Goal: Task Accomplishment & Management: Manage account settings

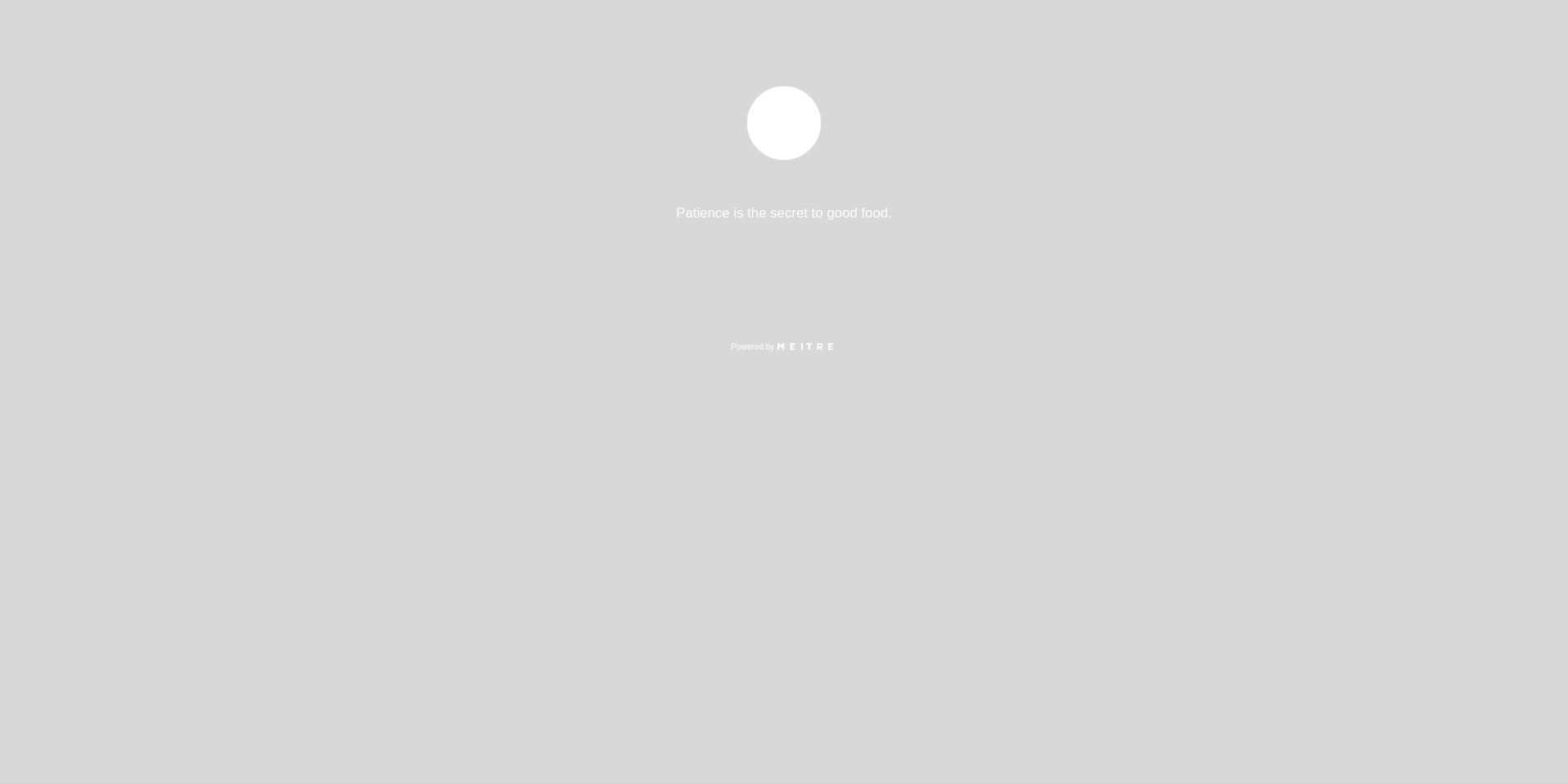
select select "es"
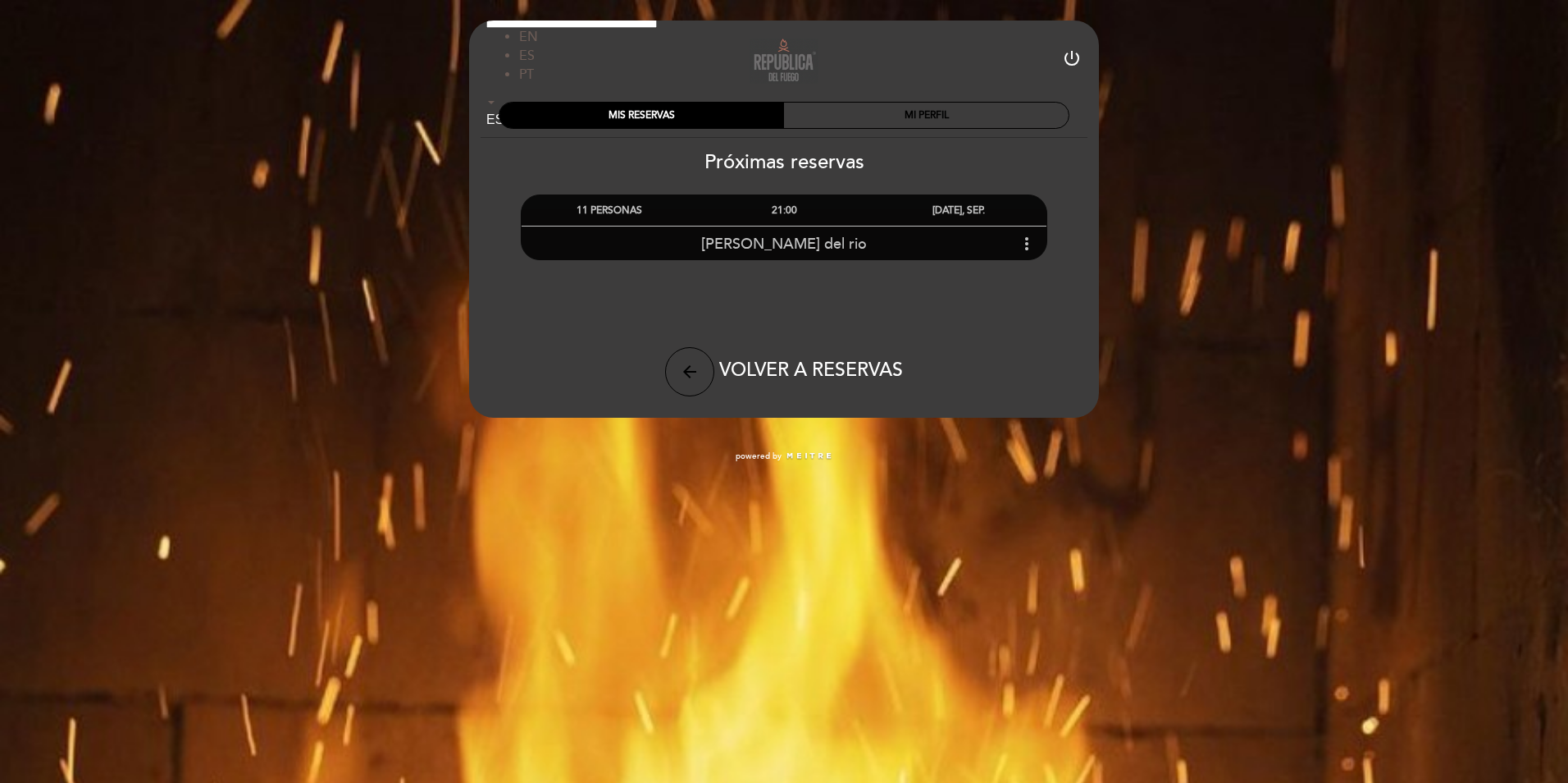
click at [617, 209] on div "11 PERSONAS" at bounding box center [608, 211] width 175 height 31
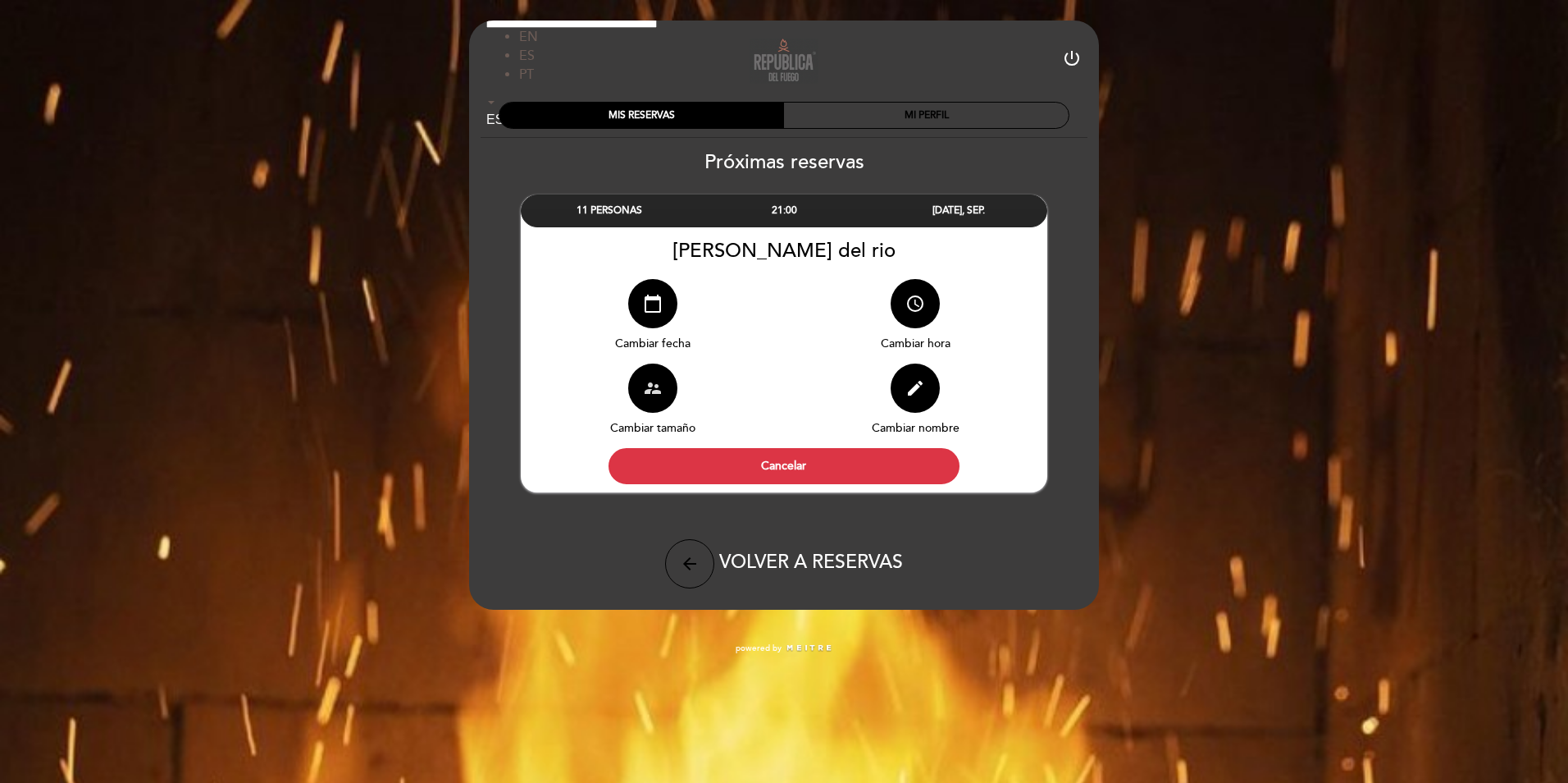
click at [652, 391] on icon "supervisor_account" at bounding box center [653, 388] width 20 height 20
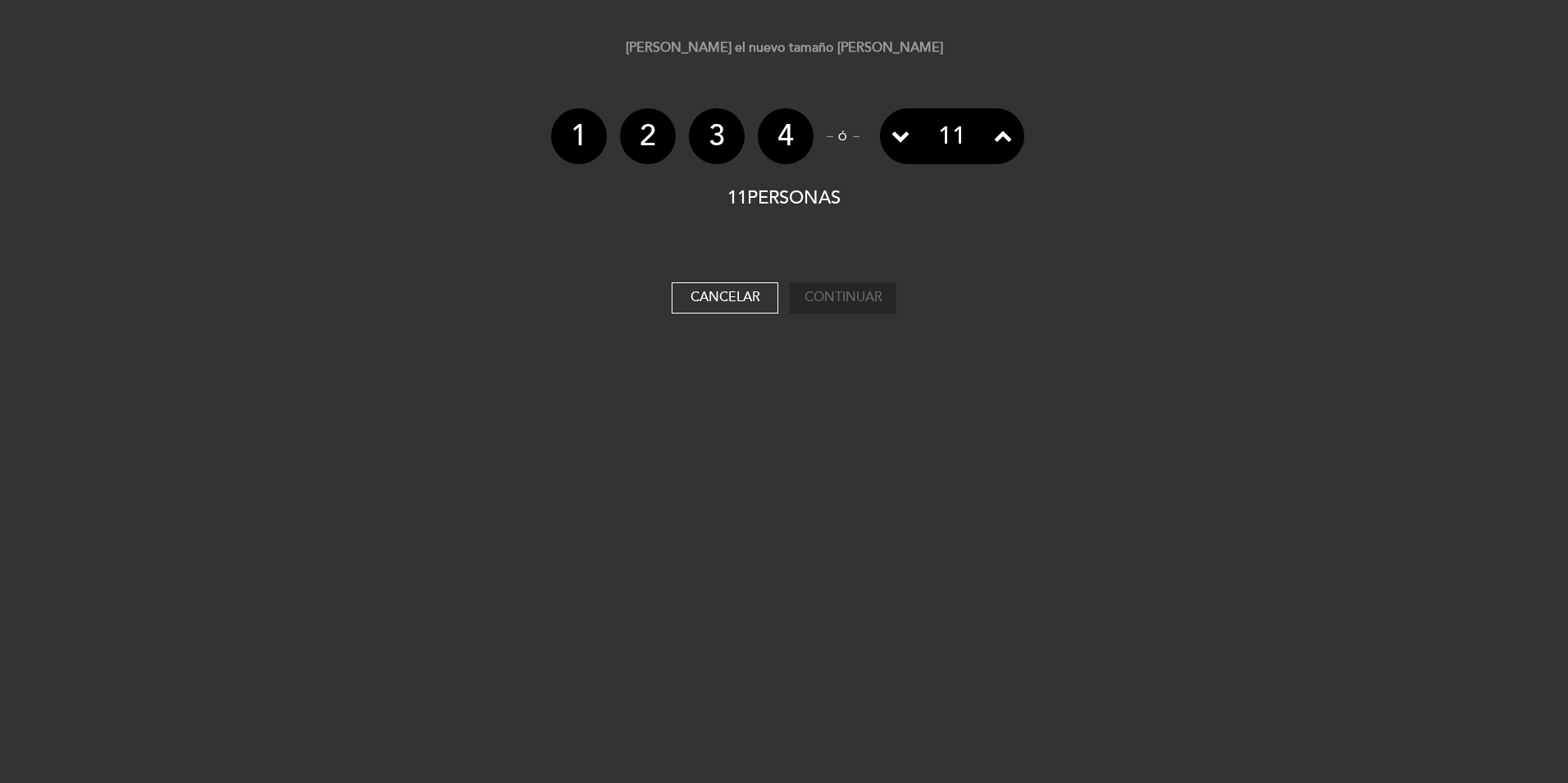
click at [899, 136] on icon at bounding box center [900, 135] width 18 height 18
click at [900, 136] on icon at bounding box center [900, 135] width 18 height 18
click at [850, 486] on div "[PERSON_NAME] el nuevo tamaño [PERSON_NAME] 1 2 3 4 ó 11 7 PERSONAS Elija abajo…" at bounding box center [784, 392] width 1568 height 783
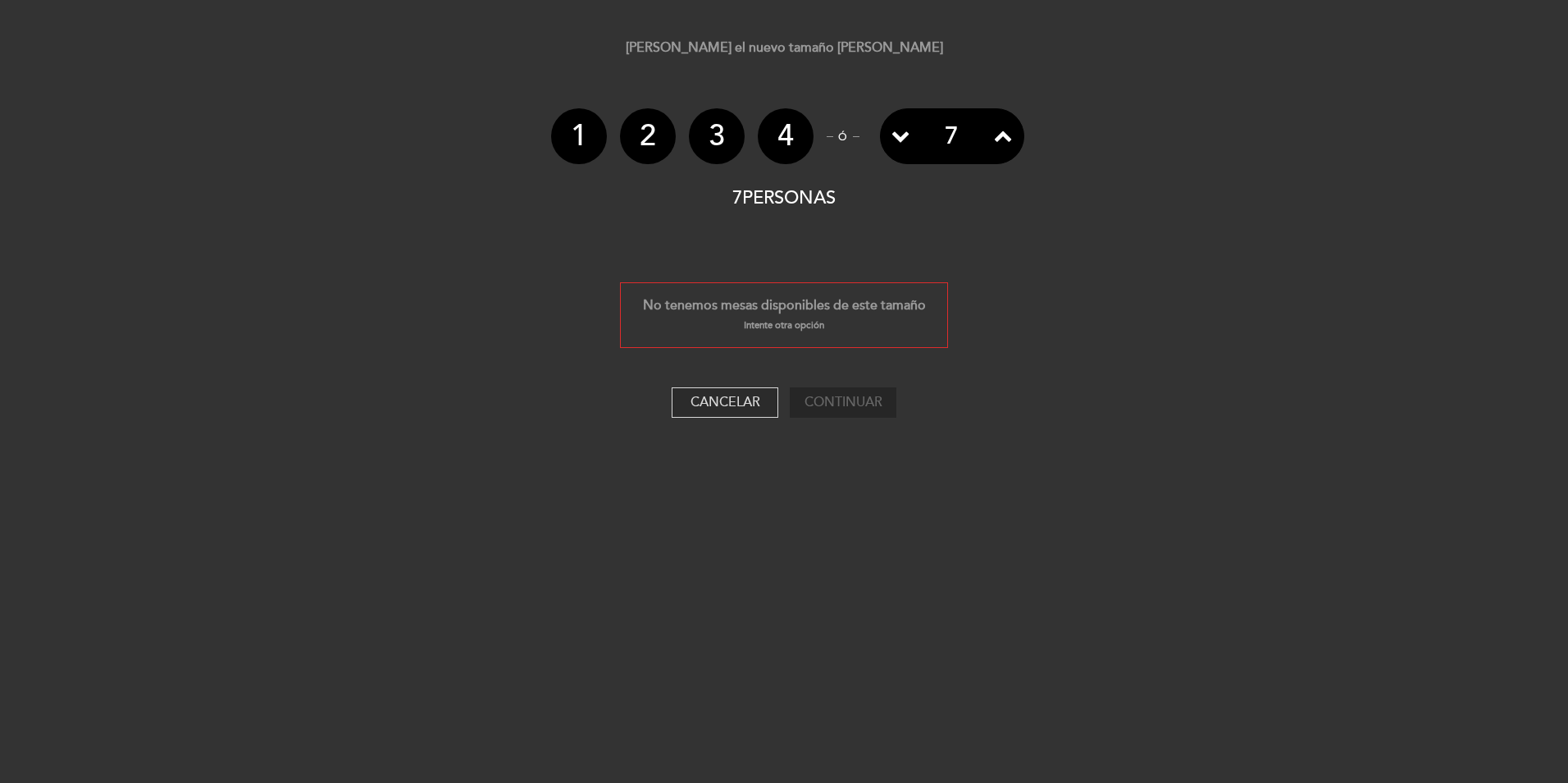
click at [747, 401] on button "Cancelar" at bounding box center [725, 403] width 107 height 32
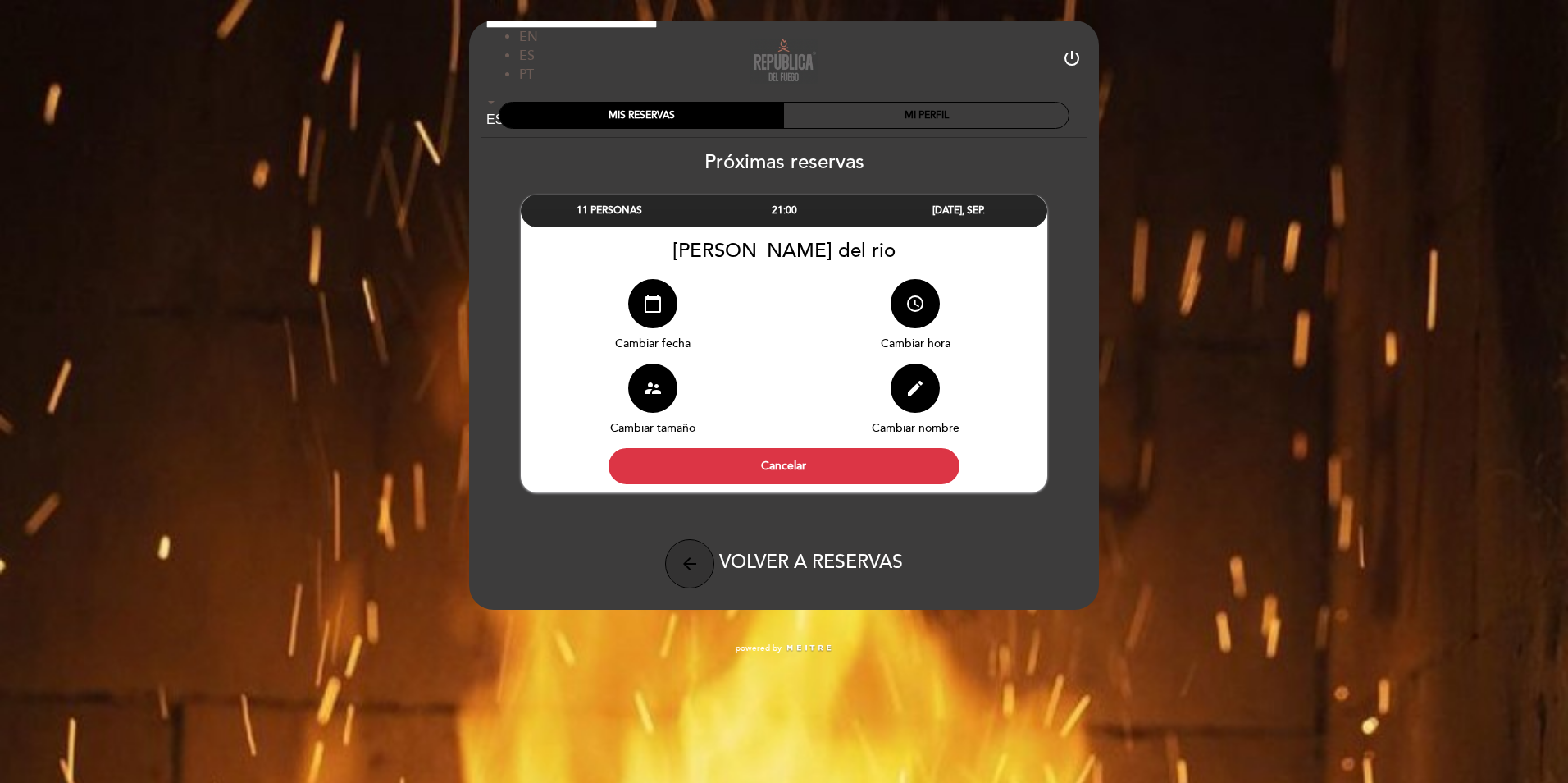
click at [690, 566] on icon "arrow_back" at bounding box center [689, 563] width 20 height 20
select select "es"
